Goal: Task Accomplishment & Management: Use online tool/utility

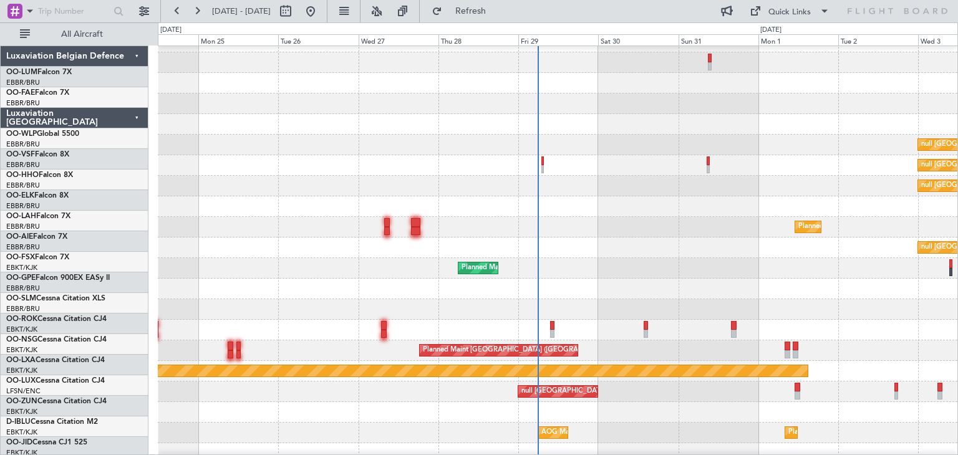
scroll to position [22, 0]
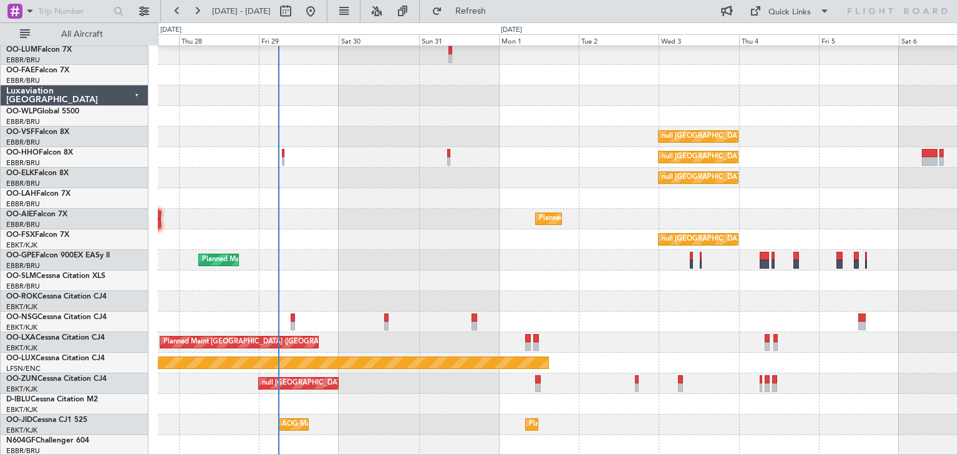
click at [370, 150] on div "null Brussels (Brussels National) null Brussels (Brussels National) null Brusse…" at bounding box center [557, 240] width 799 height 432
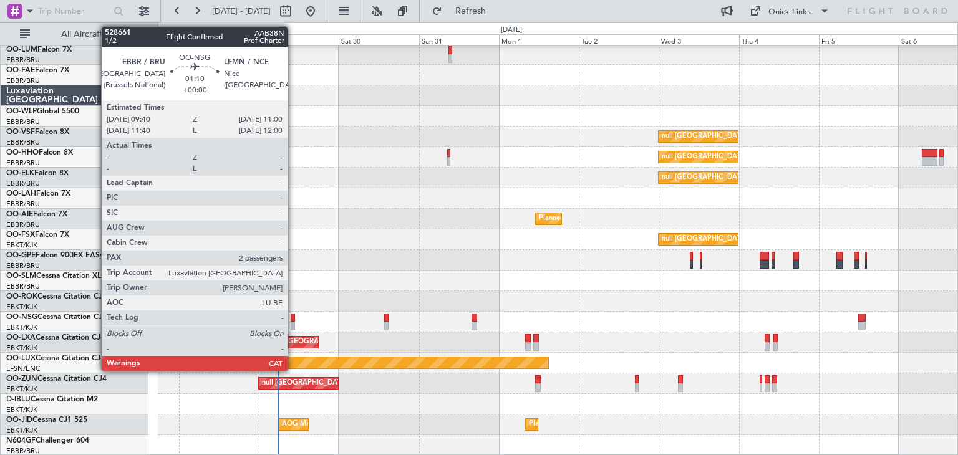
click at [293, 316] on div at bounding box center [293, 318] width 5 height 9
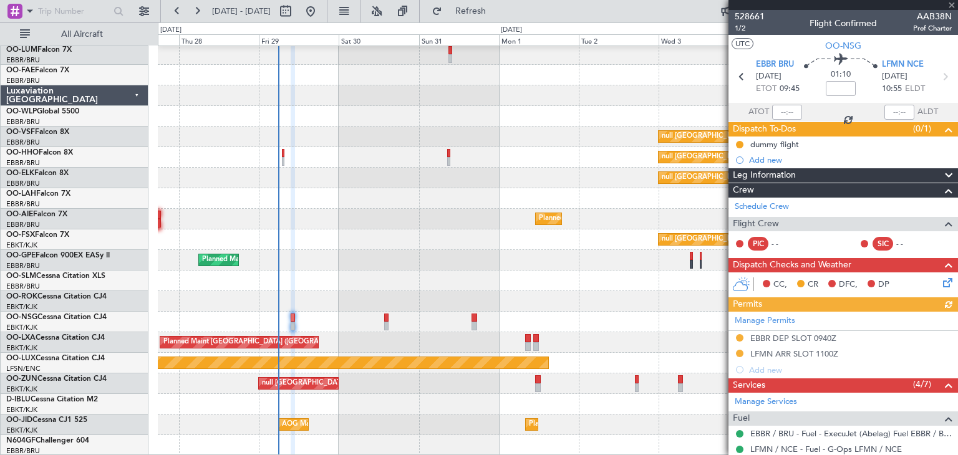
scroll to position [62, 0]
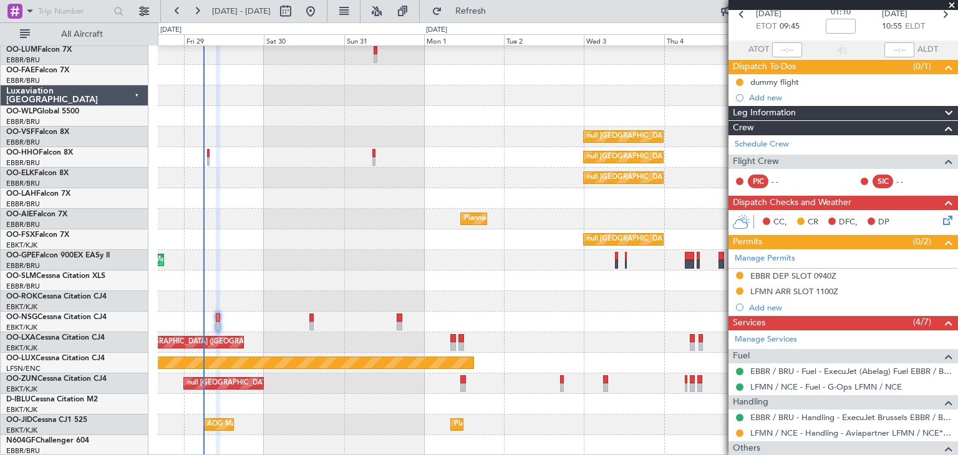
click at [522, 280] on div "null Brussels (Brussels National) null Brussels (Brussels National) null Brusse…" at bounding box center [557, 240] width 799 height 432
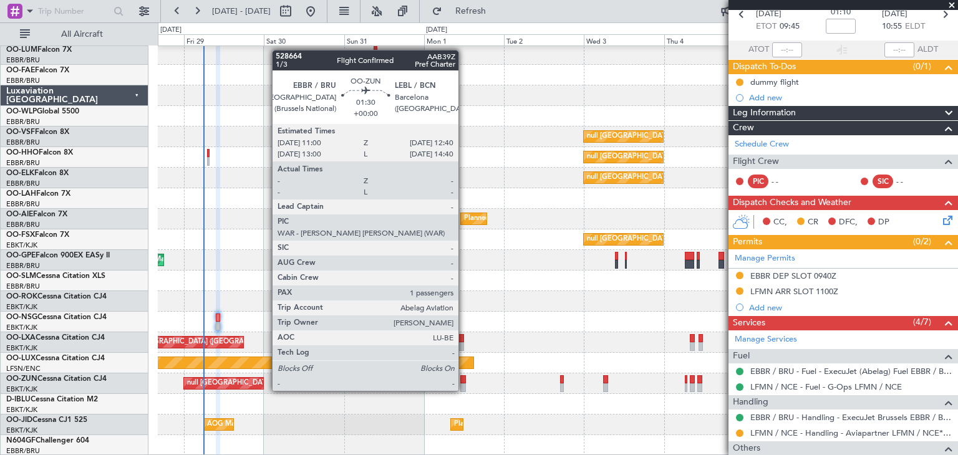
click at [464, 380] on div at bounding box center [463, 379] width 6 height 9
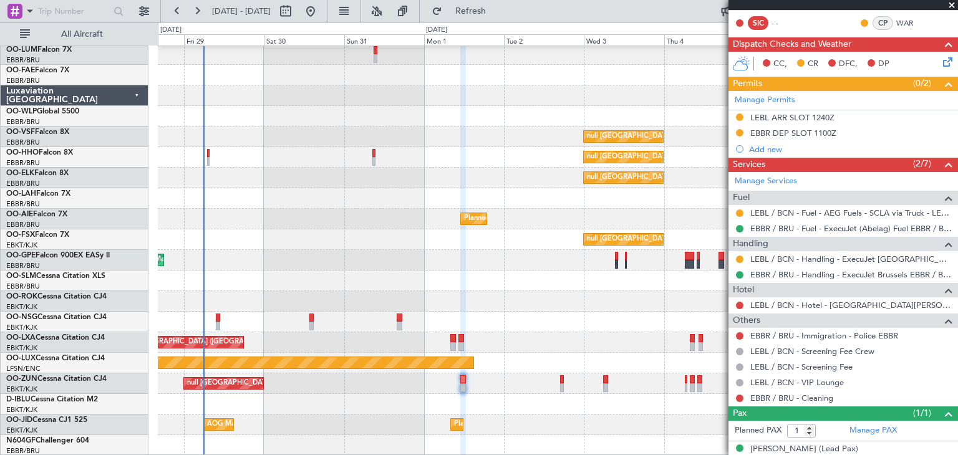
scroll to position [233, 0]
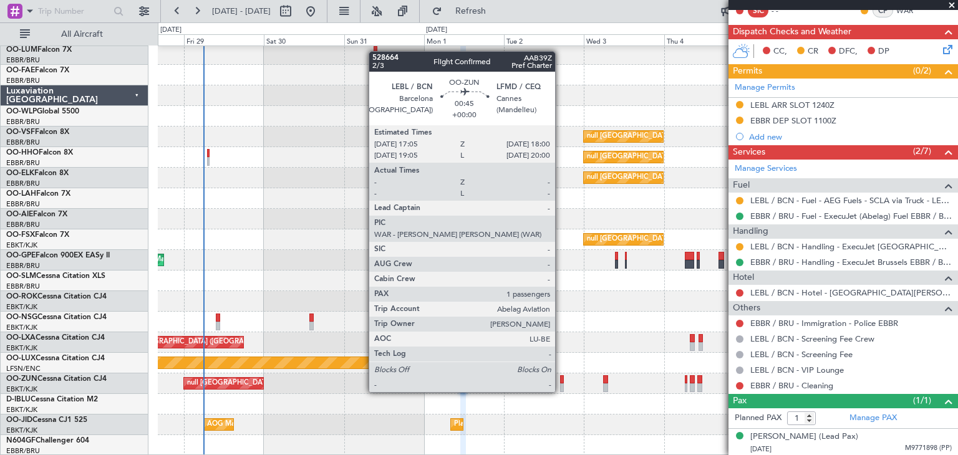
click at [561, 380] on div at bounding box center [561, 379] width 3 height 9
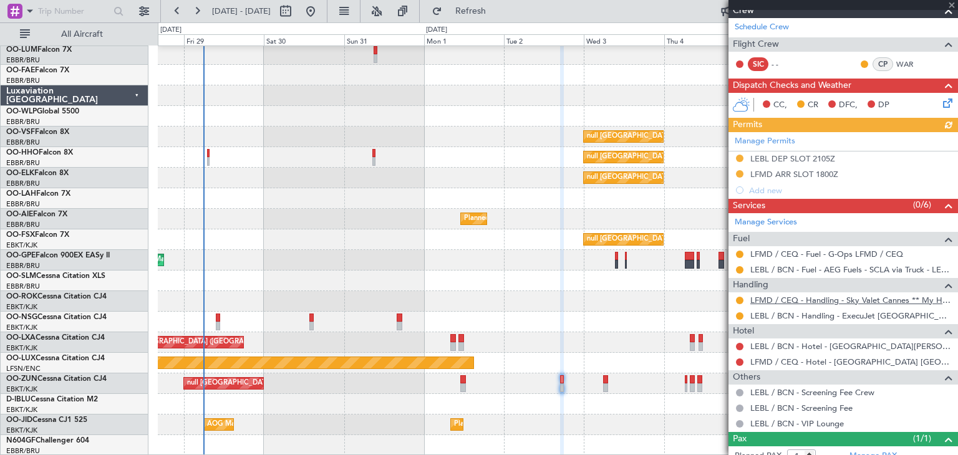
scroll to position [249, 0]
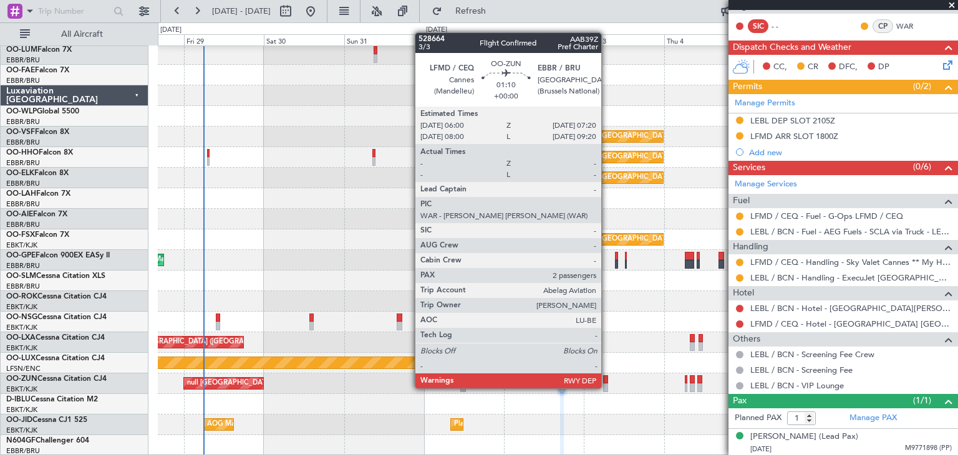
click at [607, 377] on div at bounding box center [605, 379] width 5 height 9
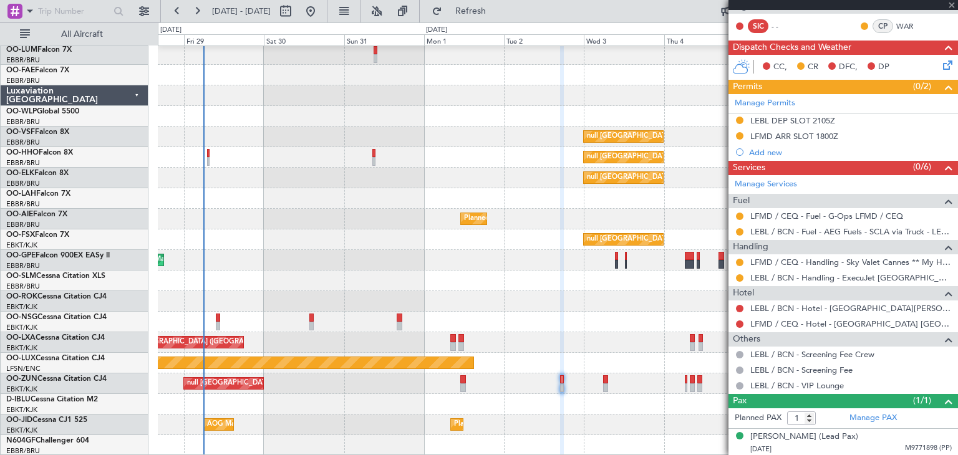
type input "2"
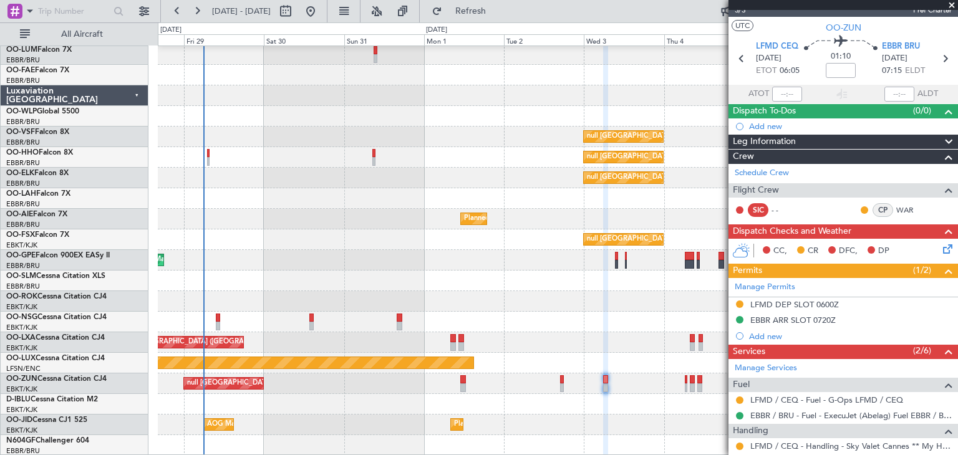
scroll to position [0, 0]
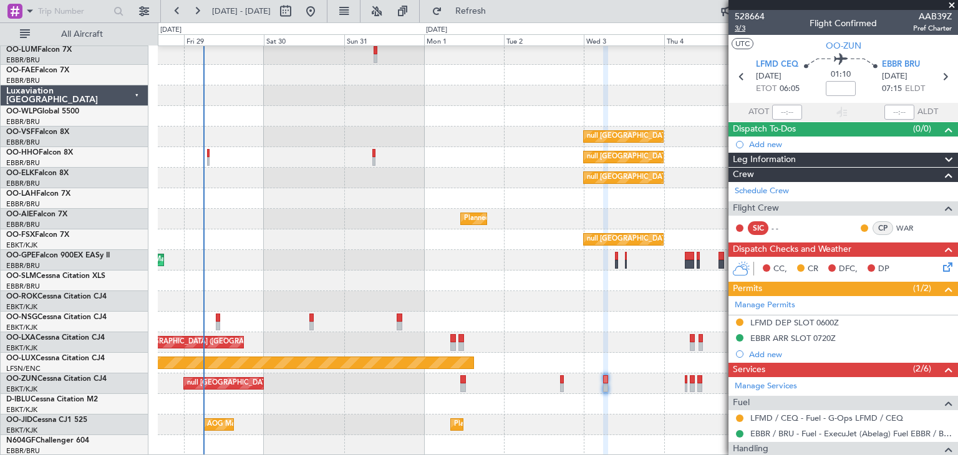
click at [738, 31] on span "3/3" at bounding box center [749, 28] width 30 height 11
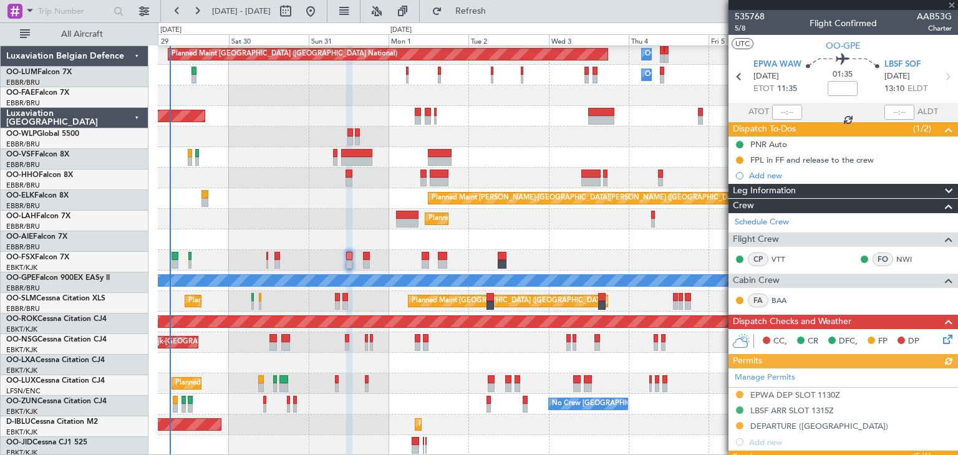
scroll to position [312, 0]
